Goal: Submit feedback/report problem: Submit feedback/report problem

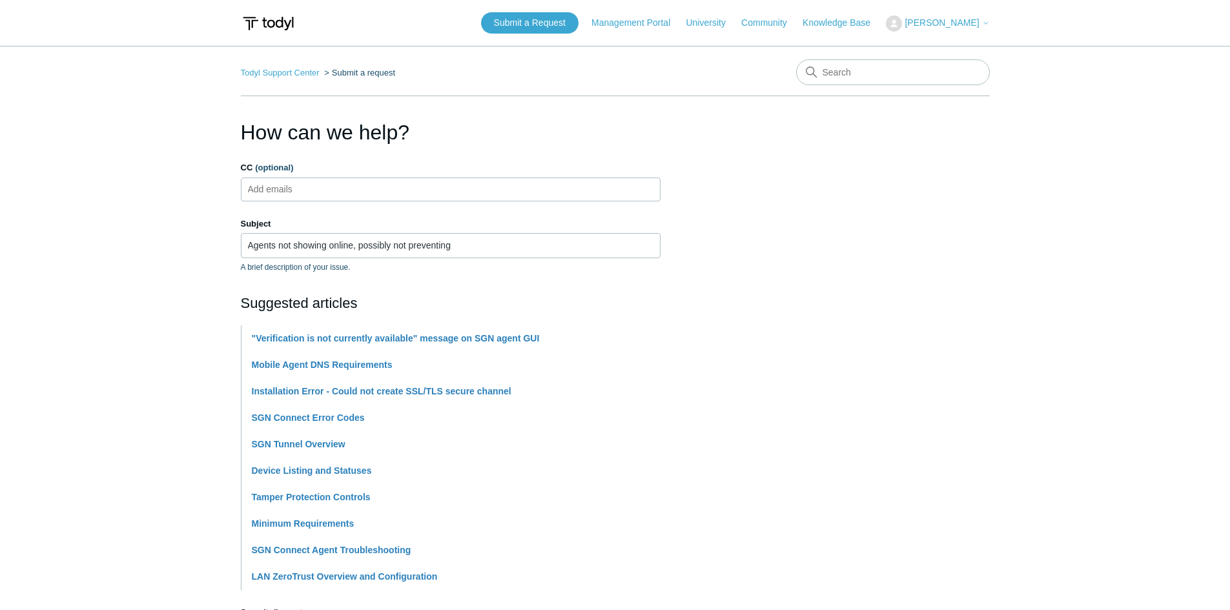
scroll to position [511, 0]
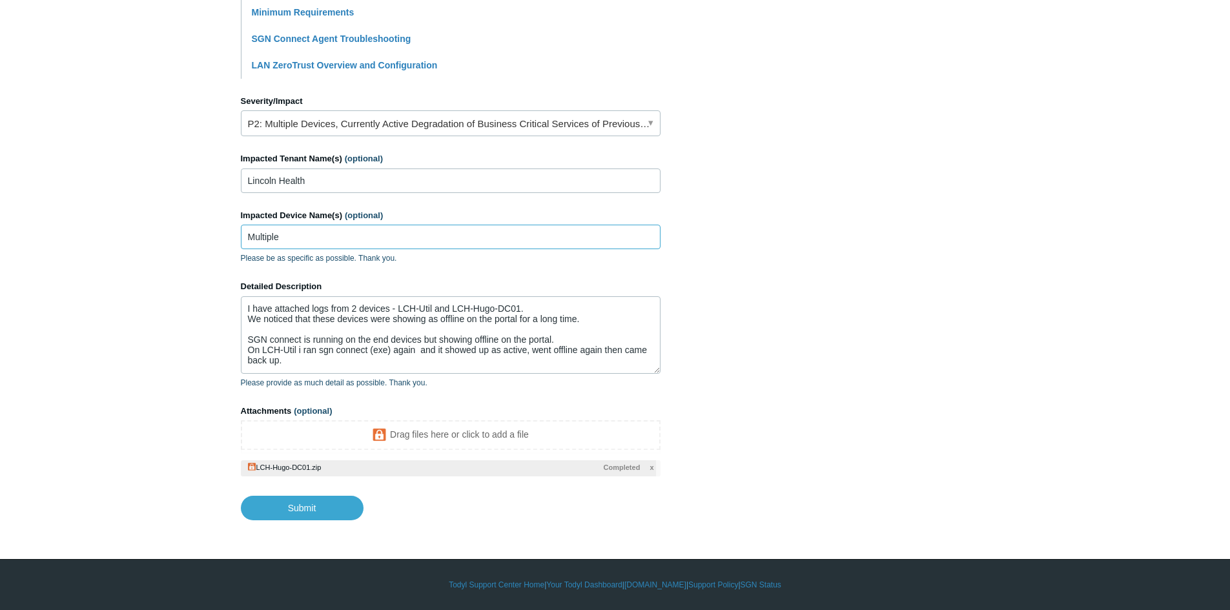
click at [293, 238] on input "Multiple" at bounding box center [451, 237] width 420 height 25
drag, startPoint x: 309, startPoint y: 232, endPoint x: 193, endPoint y: 236, distance: 115.7
click at [193, 236] on main "Todyl Support Center Submit a request How can we help? CC (optional) Add emails…" at bounding box center [615, 27] width 1230 height 986
drag, startPoint x: 451, startPoint y: 309, endPoint x: 571, endPoint y: 312, distance: 119.5
click at [571, 312] on textarea "I have attached logs from 2 devices - LCH-Util and LCH-Hugo-DC01. We noticed th…" at bounding box center [451, 334] width 420 height 77
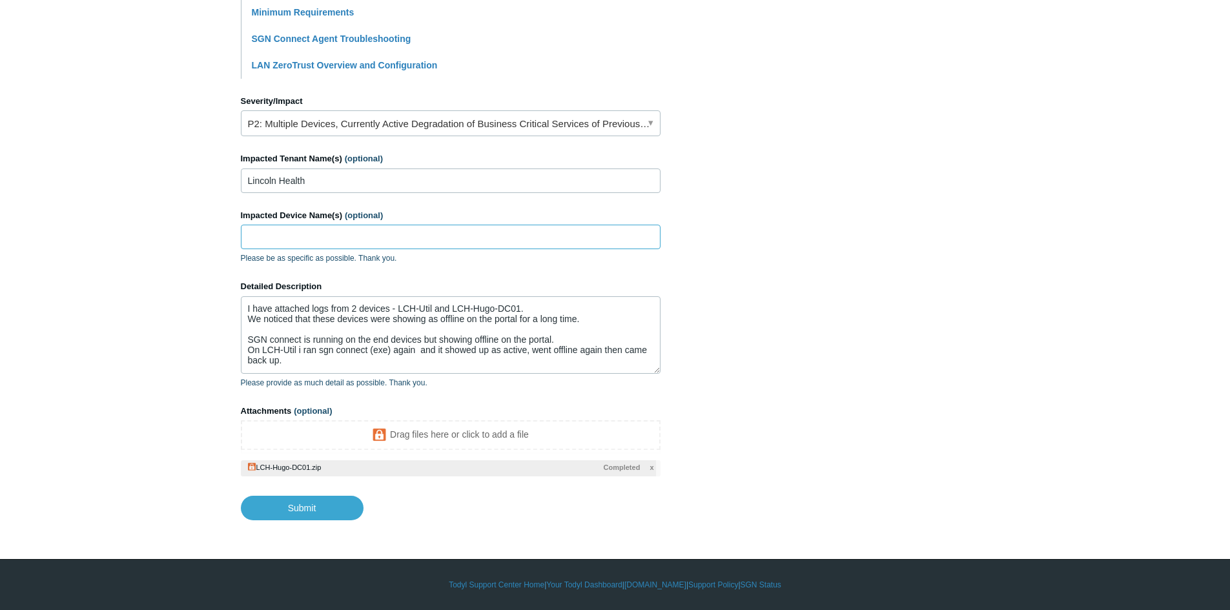
click at [256, 229] on input "Impacted Device Name(s) (optional)" at bounding box center [451, 237] width 420 height 25
paste input "LCH-Hugo-DC01."
type input "LCH-Hugo-DC01"
click at [508, 130] on link "P2: Multiple Devices, Currently Active Degradation of Business Critical Service…" at bounding box center [451, 123] width 420 height 26
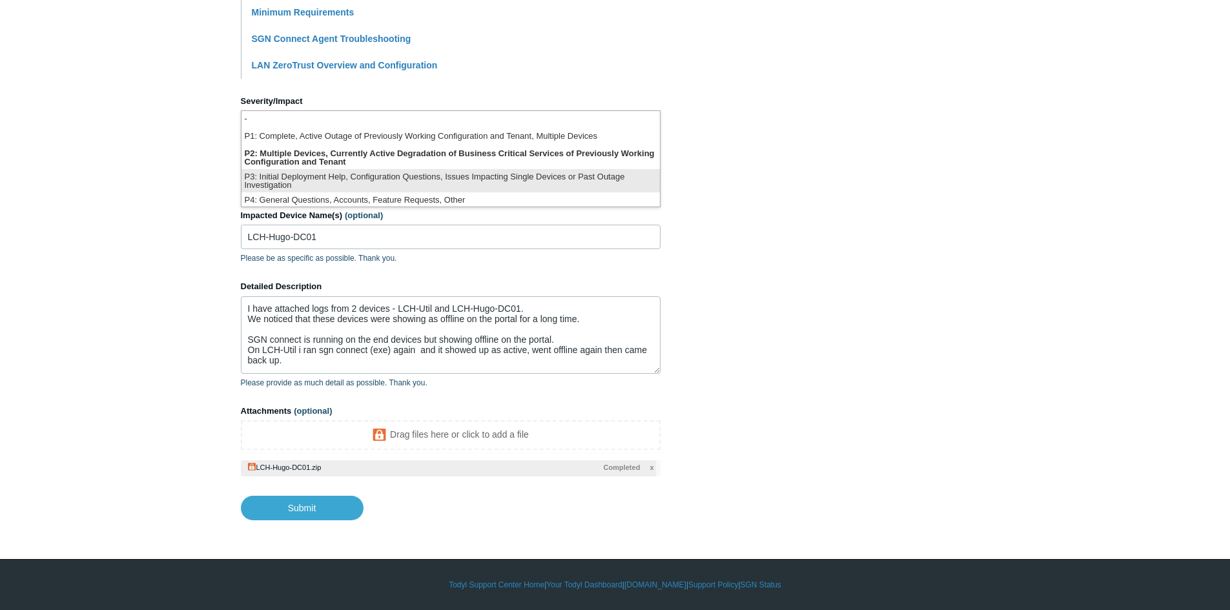
click at [480, 181] on li "P3: Initial Deployment Help, Configuration Questions, Issues Impacting Single D…" at bounding box center [450, 180] width 418 height 23
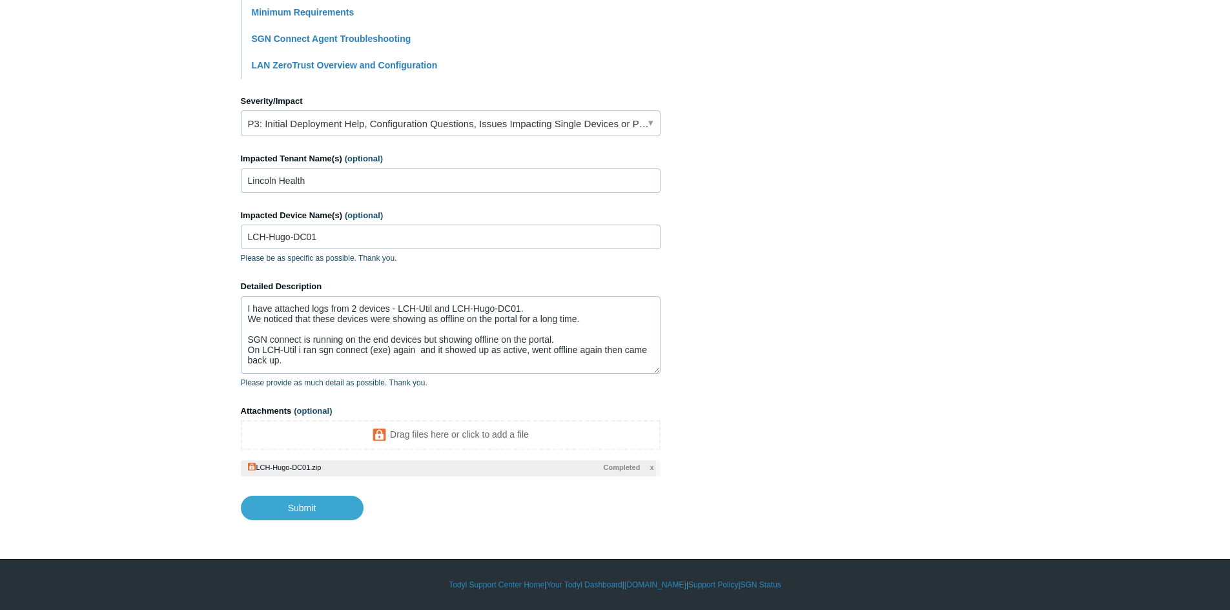
click at [758, 280] on section "How can we help? CC (optional) Add emails Subject Agents not showing online, po…" at bounding box center [615, 62] width 749 height 915
click at [345, 365] on textarea "I have attached logs from 2 devices - LCH-Util and LCH-Hugo-DC01. We noticed th…" at bounding box center [451, 334] width 420 height 77
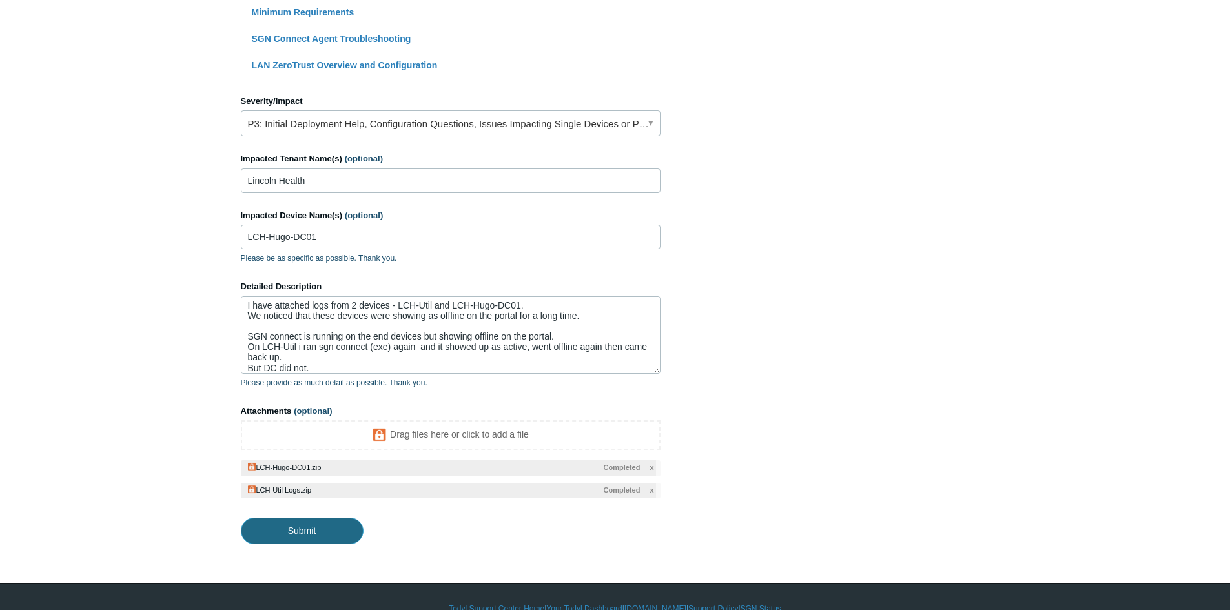
click at [300, 524] on input "Submit" at bounding box center [302, 531] width 123 height 26
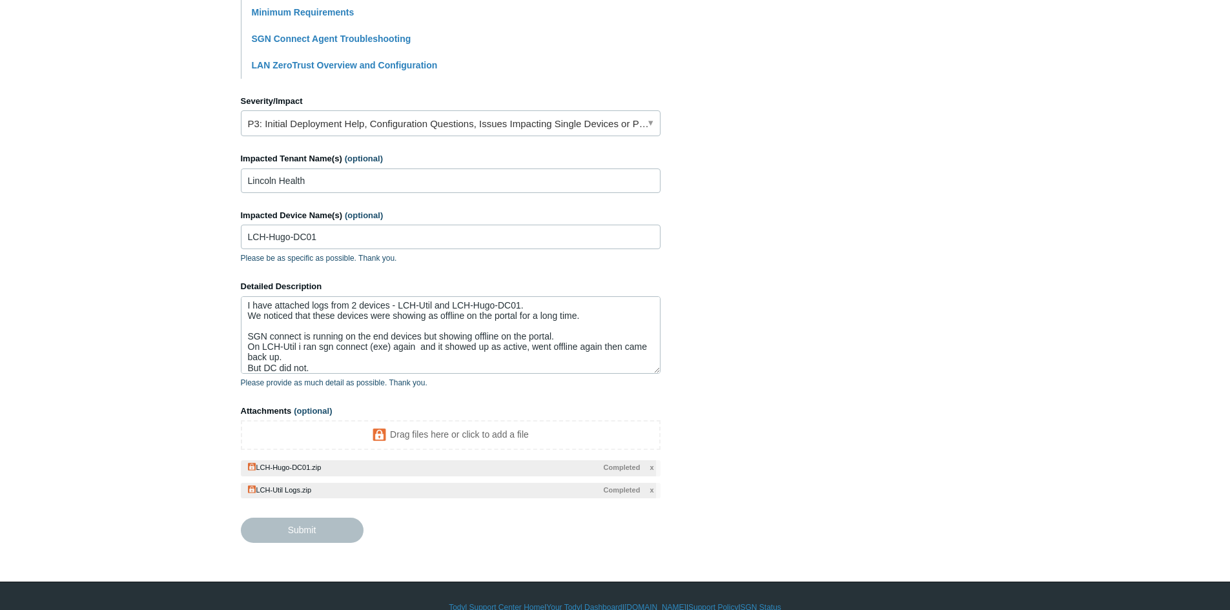
type textarea "I have attached logs from 2 devices - LCH-Util and LCH-Hugo-DC01. We noticed th…"
